Goal: Transaction & Acquisition: Purchase product/service

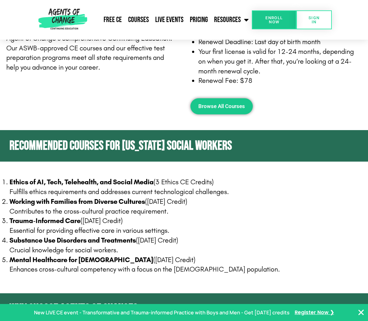
scroll to position [315, 0]
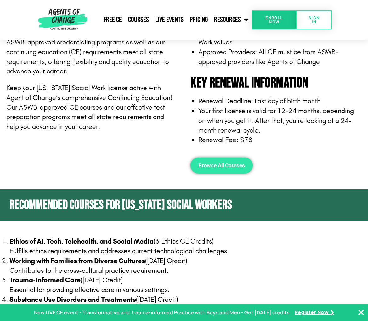
click at [225, 164] on span "Browse All Courses" at bounding box center [221, 165] width 47 height 5
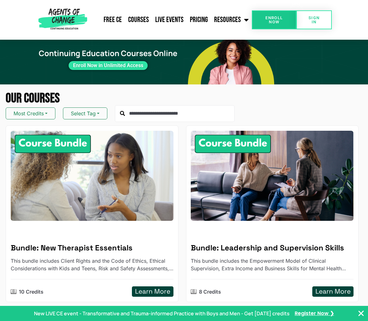
click at [73, 118] on button "Select Tag" at bounding box center [85, 113] width 44 height 12
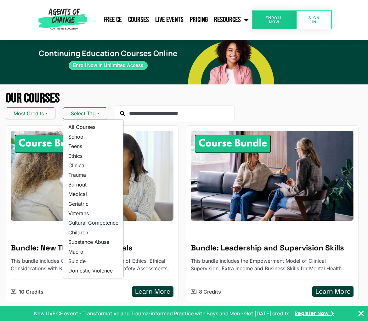
click at [83, 224] on link "Cultural Competence" at bounding box center [93, 222] width 60 height 9
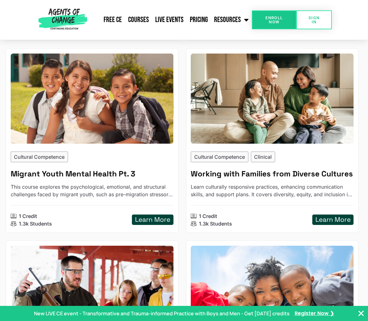
scroll to position [693, 0]
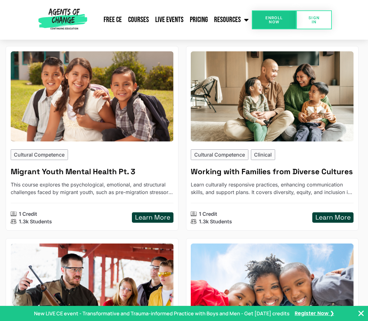
click at [324, 218] on h5 "Learn More" at bounding box center [332, 217] width 35 height 8
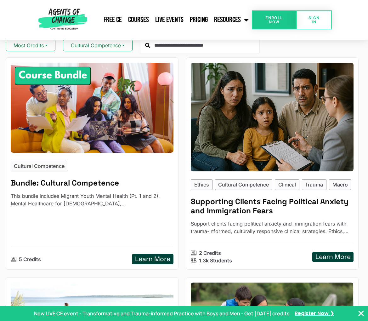
scroll to position [63, 0]
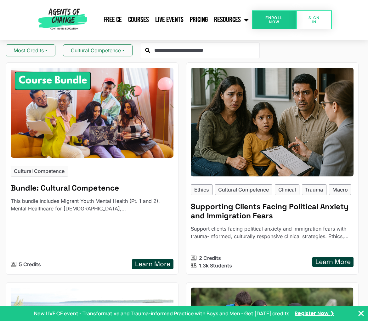
click at [241, 138] on img at bounding box center [272, 122] width 163 height 109
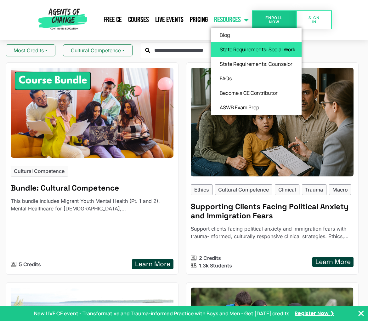
click at [234, 49] on link "State Requirements: Social Work" at bounding box center [256, 49] width 91 height 14
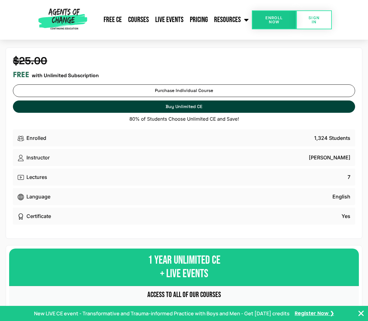
click at [233, 92] on link "Purchase Individual Course Purchase Individual Course" at bounding box center [184, 90] width 342 height 12
click at [80, 216] on div "Certificate Yes" at bounding box center [184, 215] width 342 height 17
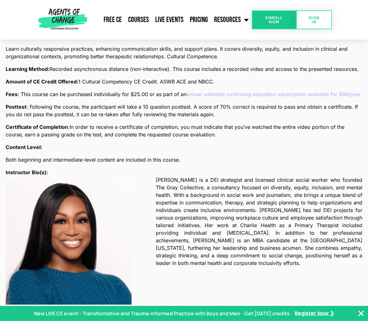
scroll to position [630, 0]
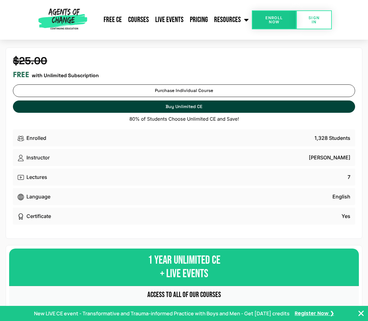
click at [165, 90] on link "Purchase Individual Course Purchase Individual Course" at bounding box center [184, 90] width 342 height 12
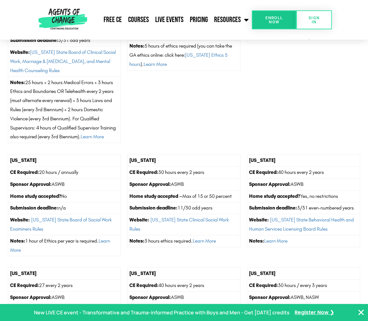
scroll to position [693, 0]
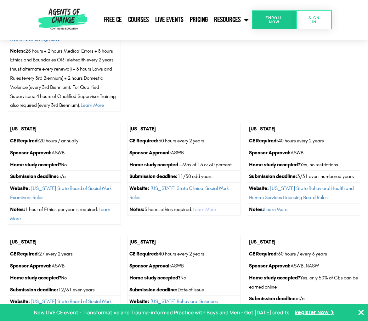
click at [207, 206] on link "Learn More" at bounding box center [204, 209] width 23 height 6
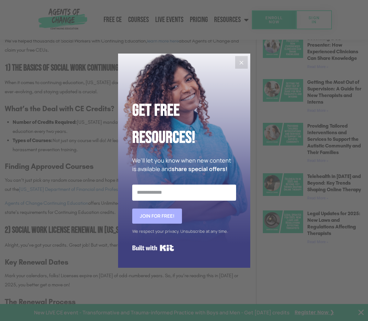
scroll to position [441, 0]
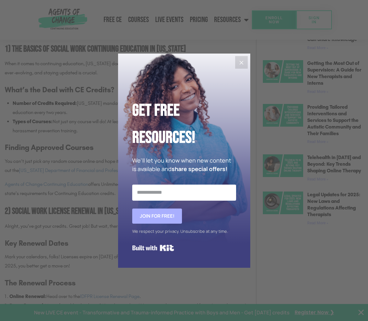
click at [242, 60] on icon "Close" at bounding box center [242, 63] width 8 height 8
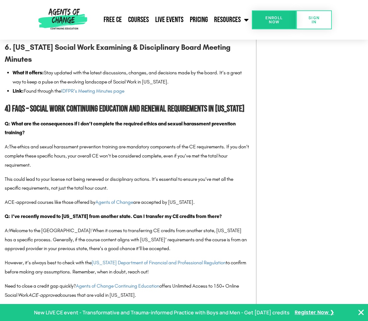
scroll to position [1133, 0]
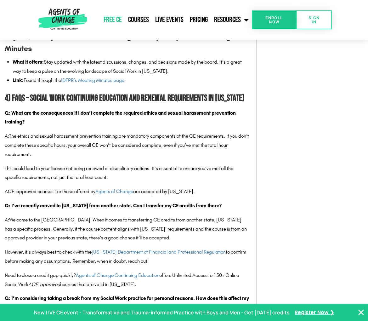
click at [112, 20] on link "Free CE" at bounding box center [112, 20] width 25 height 16
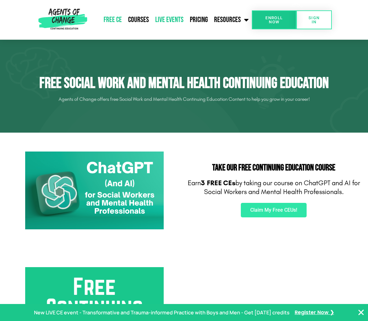
click at [164, 19] on link "Live Events" at bounding box center [169, 20] width 35 height 16
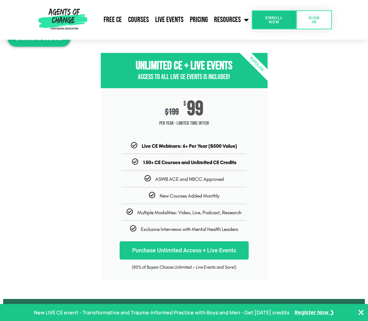
scroll to position [2518, 0]
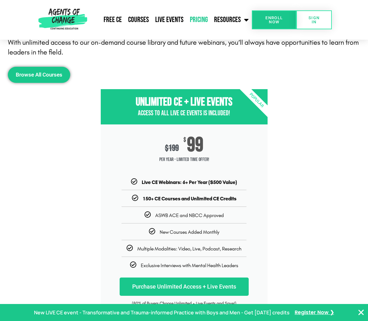
click at [203, 22] on link "Pricing" at bounding box center [199, 20] width 24 height 16
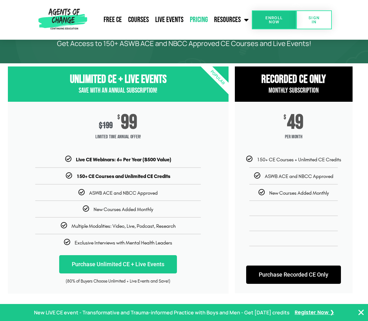
scroll to position [31, 0]
